Goal: Task Accomplishment & Management: Manage account settings

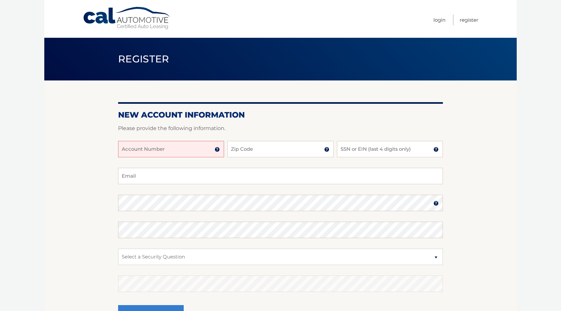
click at [202, 150] on input "Account Number" at bounding box center [171, 149] width 106 height 16
type input "44455997485"
click at [289, 151] on input "Zip Code" at bounding box center [280, 149] width 106 height 16
type input "11768"
click at [365, 152] on input "SSN or EIN (last 4 digits only)" at bounding box center [390, 149] width 106 height 16
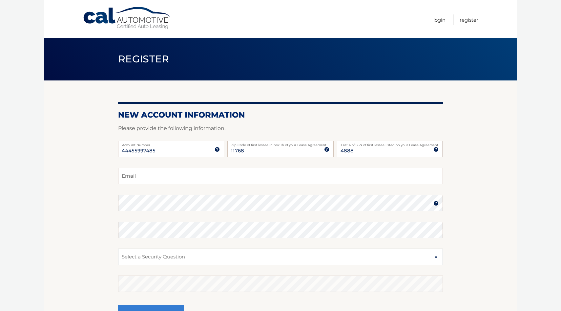
type input "4888"
click at [160, 175] on input "Email" at bounding box center [280, 176] width 325 height 16
type input "nikopathmd@gmail.com"
click at [321, 257] on select "Select a Security Question What was the name of your elementary school? What is…" at bounding box center [280, 256] width 325 height 16
select select "2"
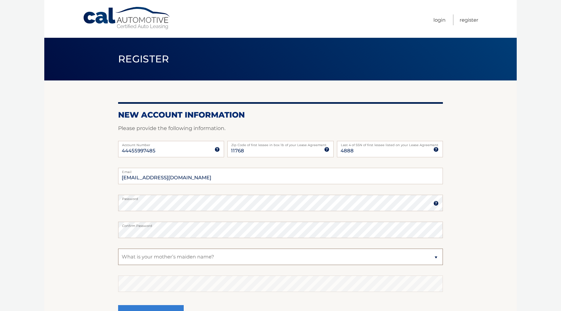
click at [118, 248] on select "Select a Security Question What was the name of your elementary school? What is…" at bounding box center [280, 256] width 325 height 16
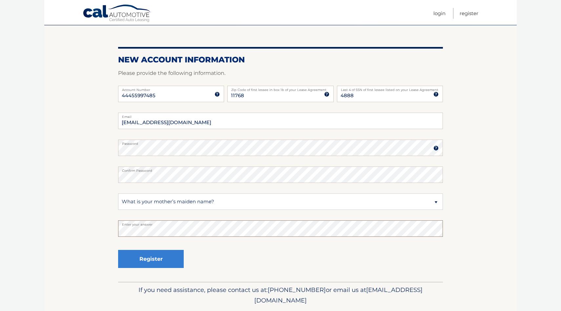
scroll to position [61, 0]
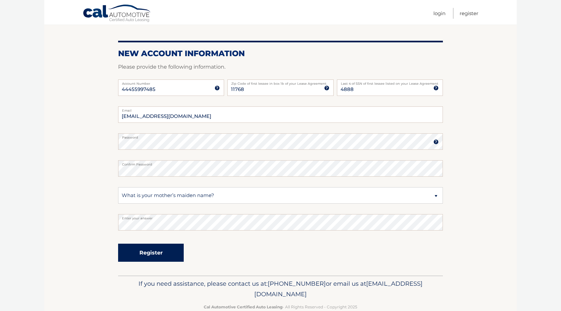
click at [153, 254] on button "Register" at bounding box center [151, 252] width 66 height 18
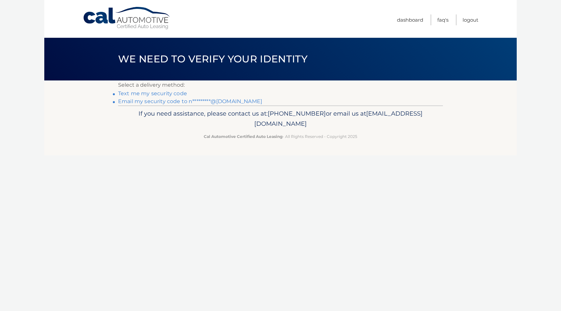
click at [164, 103] on link "Email my security code to n*********@gmail.com" at bounding box center [190, 101] width 144 height 6
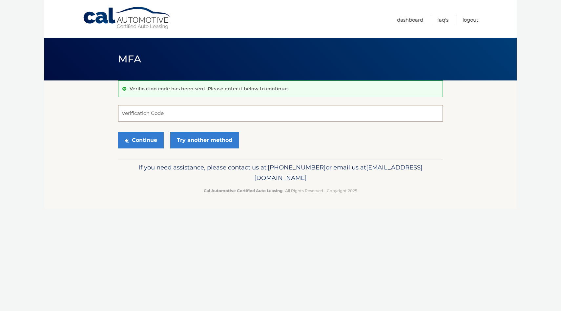
click at [159, 114] on input "Verification Code" at bounding box center [280, 113] width 325 height 16
type input "345633"
click at [143, 140] on button "Continue" at bounding box center [141, 140] width 46 height 16
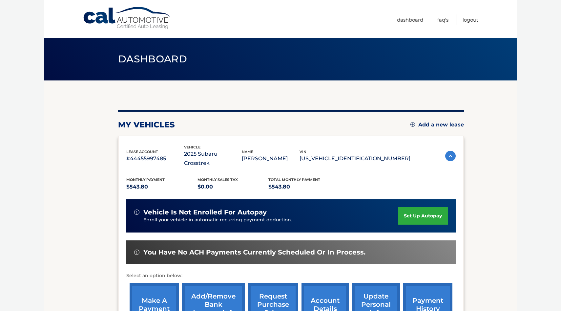
click at [417, 208] on link "set up autopay" at bounding box center [423, 215] width 50 height 17
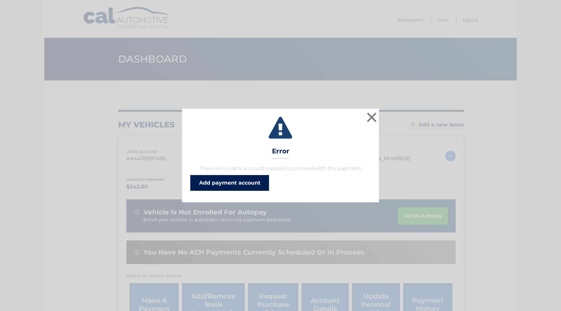
click at [237, 182] on link "Add payment account" at bounding box center [229, 183] width 79 height 16
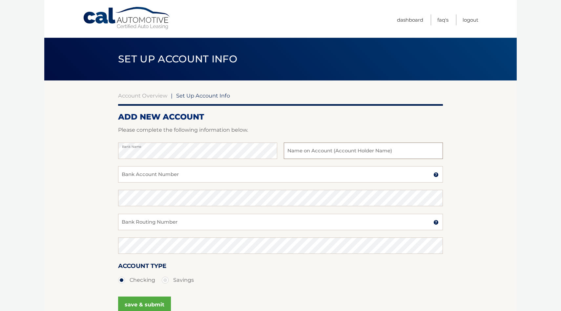
click at [302, 153] on input "text" at bounding box center [363, 150] width 159 height 16
type input "Meroula Nicolaou"
click at [186, 174] on input "Bank Account Number" at bounding box center [280, 174] width 325 height 16
paste input "4030126293"
type input "4030126293"
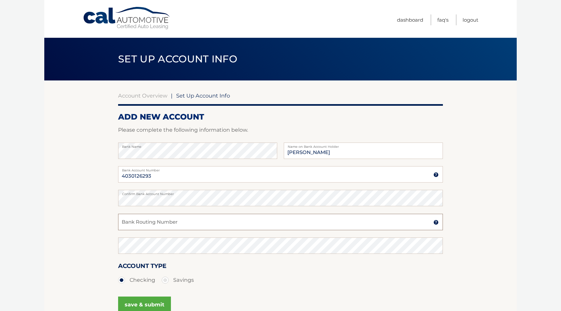
click at [173, 220] on input "Bank Routing Number" at bounding box center [280, 222] width 325 height 16
paste input "021 313 103"
type input "021 313 103"
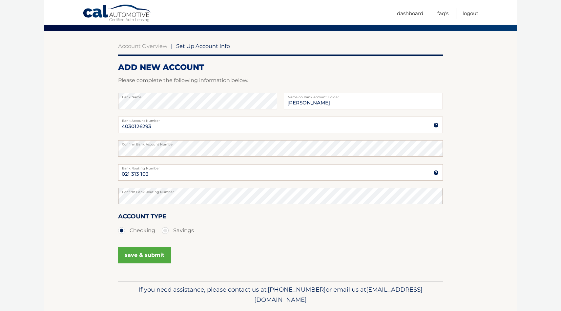
scroll to position [70, 0]
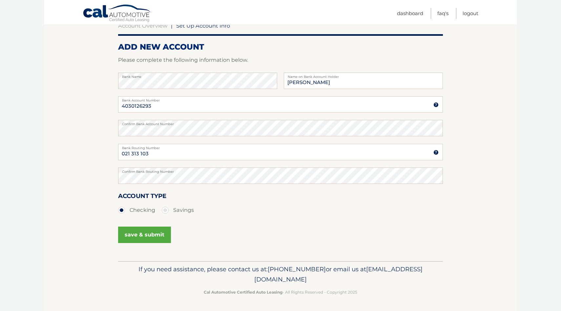
click at [148, 234] on button "save & submit" at bounding box center [144, 234] width 53 height 16
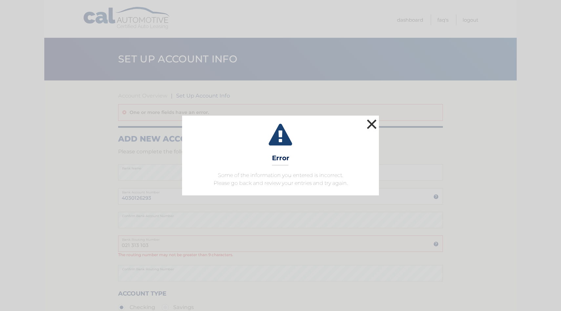
click at [373, 123] on button "×" at bounding box center [371, 123] width 13 height 13
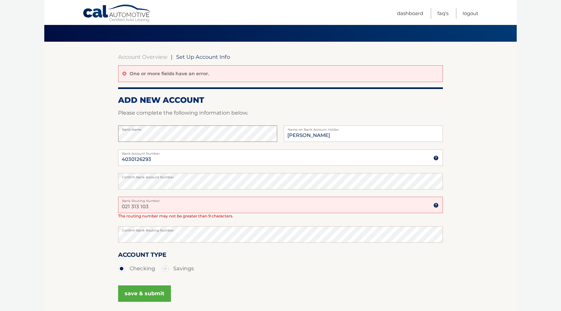
scroll to position [40, 0]
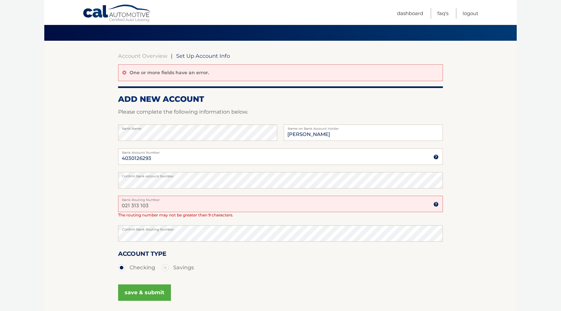
click at [220, 204] on input "021 313 103" at bounding box center [280, 203] width 325 height 16
click at [214, 220] on div "021 313 103 Bank Routing Number A 9-digit number at the lower left corner of a …" at bounding box center [280, 209] width 325 height 29
click at [185, 205] on input "021 313 103" at bounding box center [280, 203] width 325 height 16
type input "0"
type input "021313103"
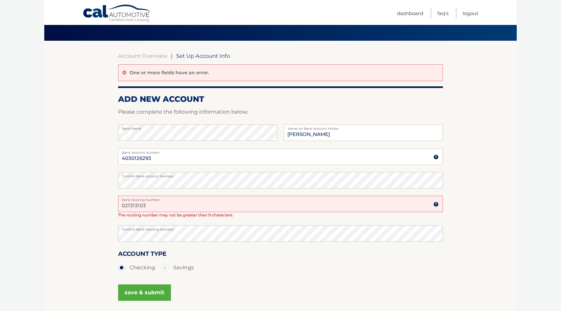
click at [221, 255] on div "Account Type Checking Savings" at bounding box center [280, 261] width 325 height 25
click at [151, 290] on button "save & submit" at bounding box center [144, 292] width 53 height 16
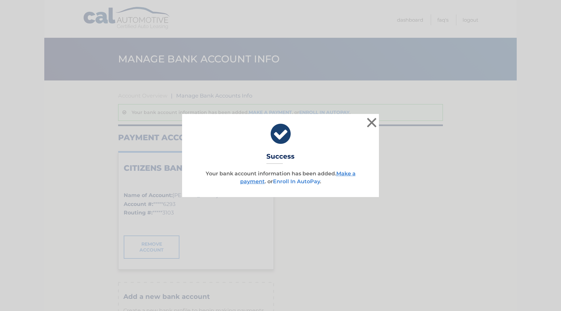
click at [286, 181] on link "Enroll In AutoPay" at bounding box center [296, 181] width 47 height 6
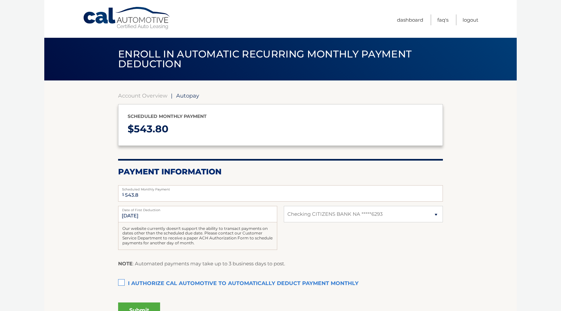
select select "ZTI4ZDIxNGEtMTg0MS00NmE3LTkyYzktYjllNjlmZjM1NmUy"
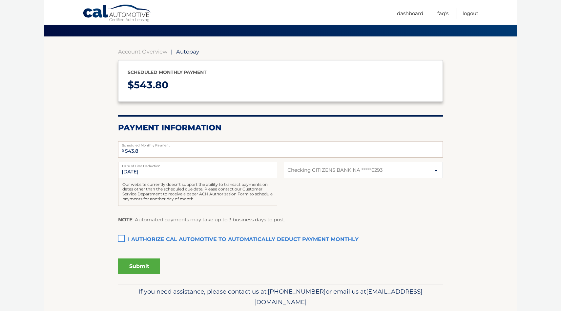
scroll to position [46, 0]
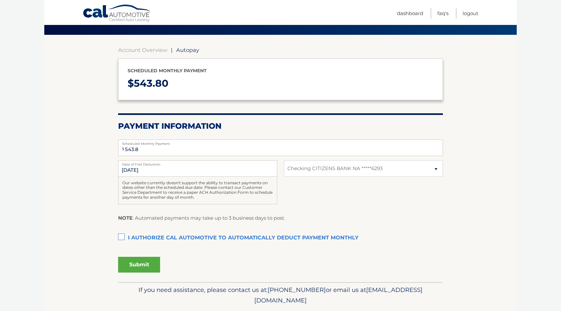
click at [124, 236] on label "I authorize cal automotive to automatically deduct payment monthly This checkbo…" at bounding box center [280, 237] width 325 height 13
click at [0, 0] on input "I authorize cal automotive to automatically deduct payment monthly This checkbo…" at bounding box center [0, 0] width 0 height 0
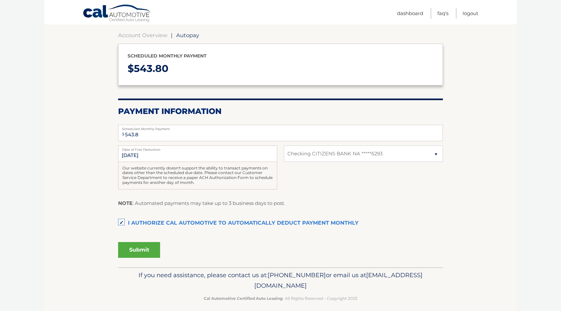
scroll to position [66, 0]
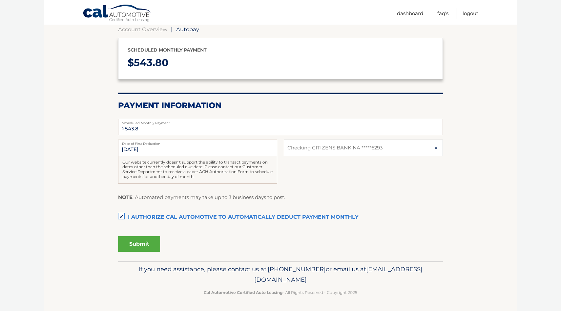
click at [137, 243] on button "Submit" at bounding box center [139, 244] width 42 height 16
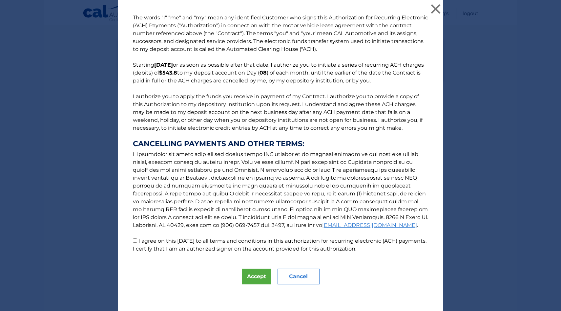
click at [135, 241] on input "I agree on this 09/21/2025 to all terms and conditions in this authorization fo…" at bounding box center [135, 240] width 4 height 4
checkbox input "true"
click at [434, 8] on button "×" at bounding box center [435, 8] width 13 height 13
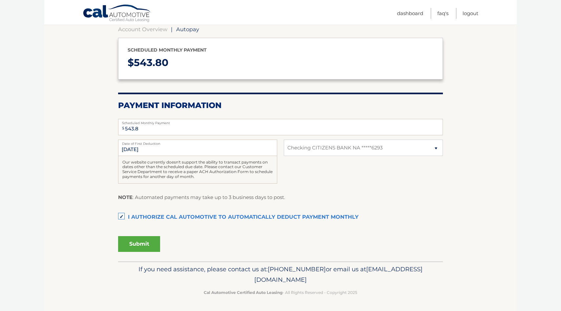
click at [166, 62] on span "543.80" at bounding box center [151, 62] width 34 height 12
click at [149, 63] on span "543.80" at bounding box center [151, 62] width 34 height 12
click at [142, 128] on input "543.8" at bounding box center [280, 127] width 325 height 16
type input "550"
click at [141, 245] on button "Submit" at bounding box center [139, 244] width 42 height 16
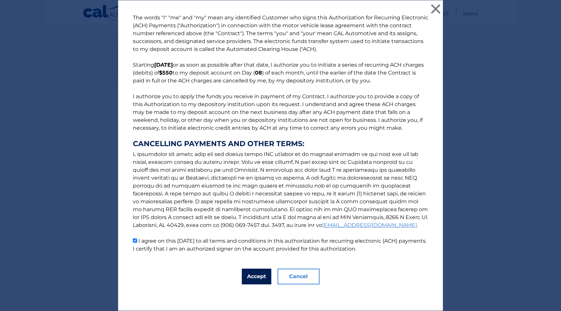
click at [255, 276] on button "Accept" at bounding box center [257, 276] width 30 height 16
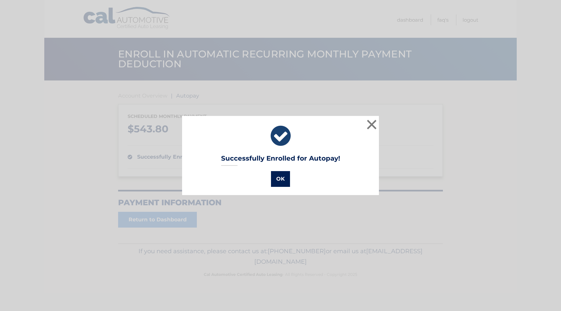
click at [280, 179] on button "OK" at bounding box center [280, 179] width 19 height 16
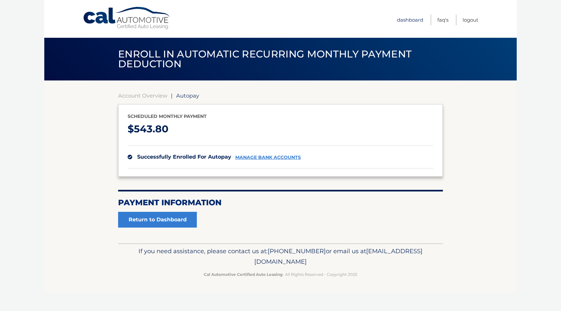
click at [410, 19] on link "Dashboard" at bounding box center [410, 19] width 26 height 11
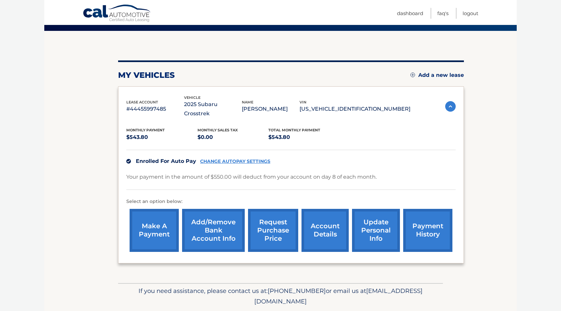
scroll to position [62, 0]
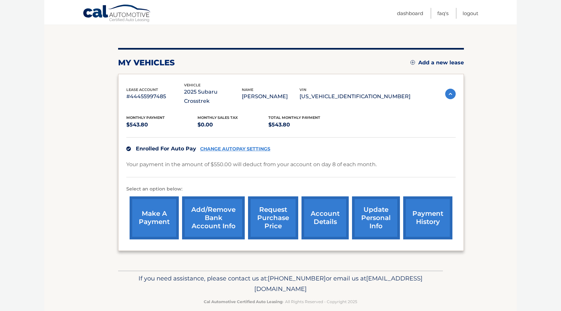
click at [375, 204] on link "update personal info" at bounding box center [376, 217] width 48 height 43
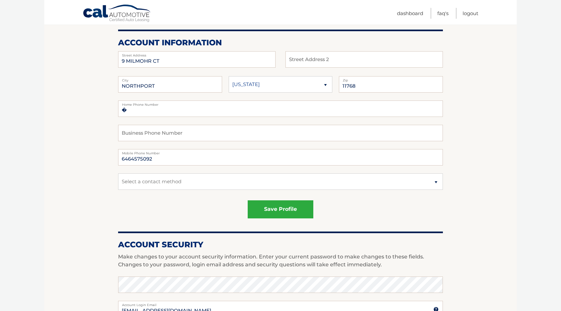
scroll to position [78, 0]
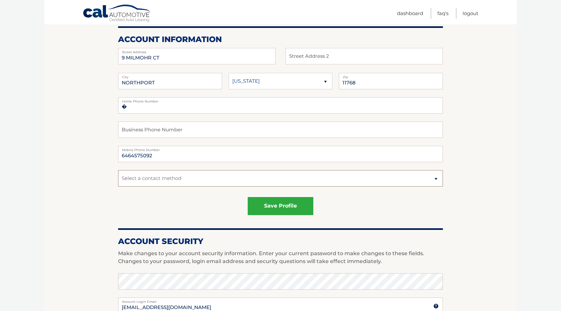
click at [173, 176] on select "Select a contact method Mobile Home" at bounding box center [280, 178] width 325 height 16
select select "1"
click at [118, 170] on select "Select a contact method Mobile Home" at bounding box center [280, 178] width 325 height 16
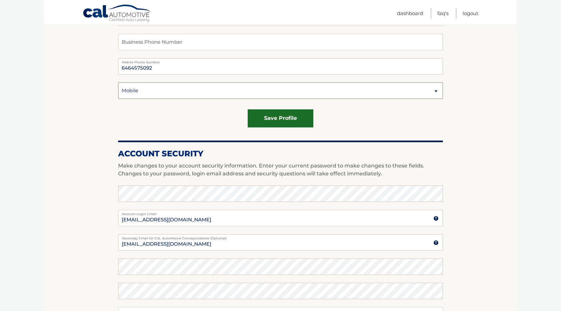
scroll to position [167, 0]
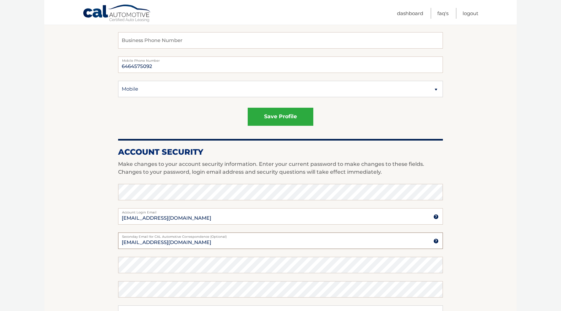
click at [196, 243] on input "[EMAIL_ADDRESS][DOMAIN_NAME]" at bounding box center [280, 240] width 325 height 16
type input "[EMAIL_ADDRESS][DOMAIN_NAME]"
click at [270, 118] on button "save profile" at bounding box center [281, 117] width 66 height 18
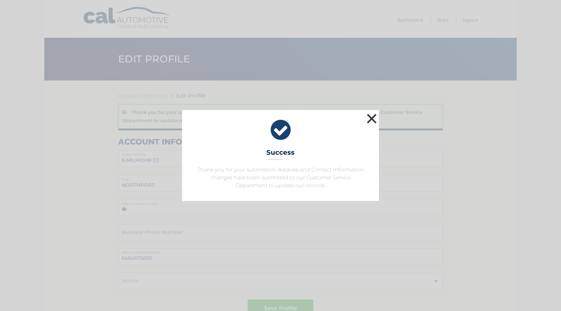
click at [371, 119] on button "×" at bounding box center [371, 118] width 13 height 13
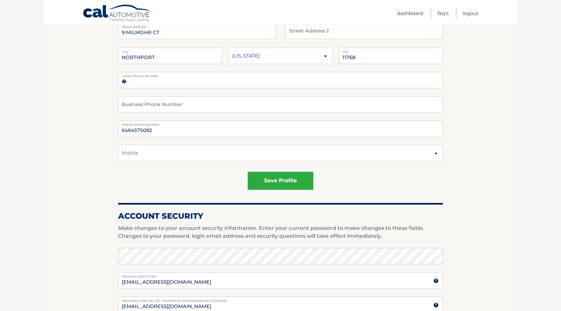
scroll to position [107, 0]
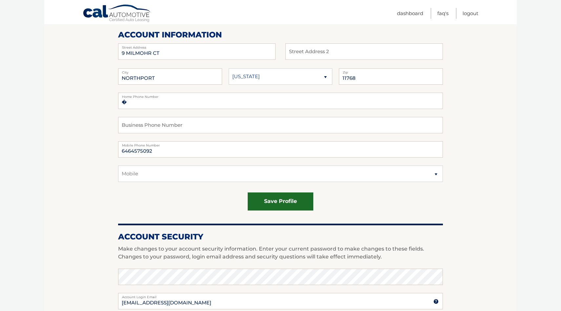
click at [275, 202] on button "save profile" at bounding box center [281, 201] width 66 height 18
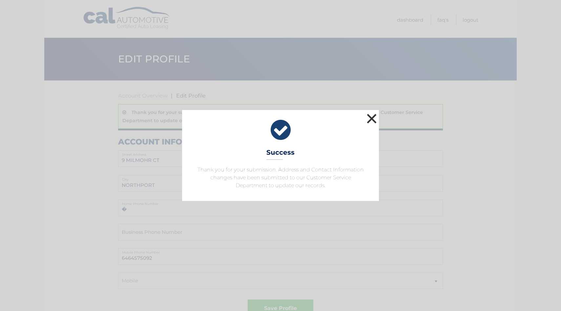
click at [369, 118] on button "×" at bounding box center [371, 118] width 13 height 13
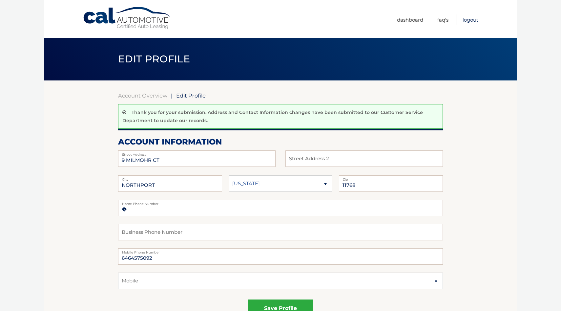
click at [466, 20] on link "Logout" at bounding box center [470, 19] width 16 height 11
